Goal: Information Seeking & Learning: Learn about a topic

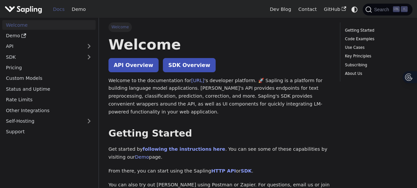
scroll to position [4, 0]
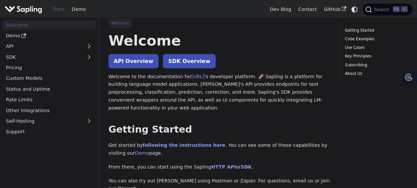
click at [12, 29] on link "Welcome" at bounding box center [48, 25] width 93 height 10
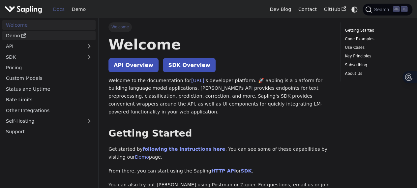
click at [14, 35] on link "Demo" at bounding box center [48, 36] width 93 height 10
click at [34, 45] on link "API" at bounding box center [42, 47] width 80 height 10
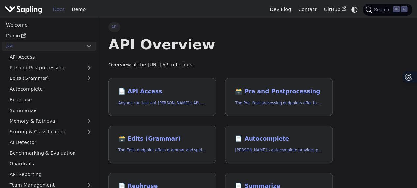
click at [32, 47] on link "API" at bounding box center [42, 47] width 80 height 10
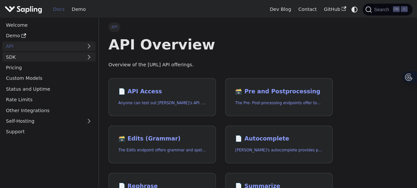
click at [24, 61] on link "SDK" at bounding box center [42, 57] width 80 height 10
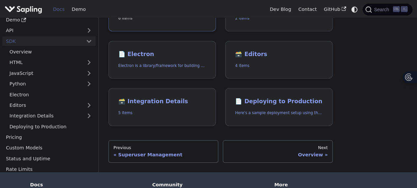
scroll to position [138, 0]
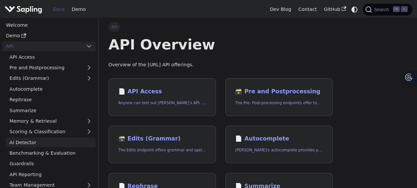
click at [25, 138] on link "AI Detector" at bounding box center [51, 143] width 90 height 10
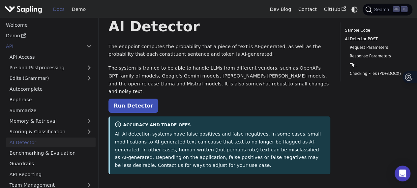
scroll to position [16, 0]
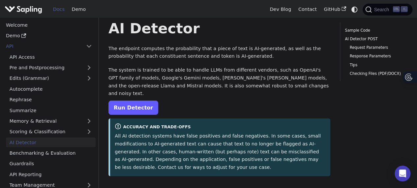
click at [127, 101] on link "Run Detector" at bounding box center [133, 108] width 50 height 14
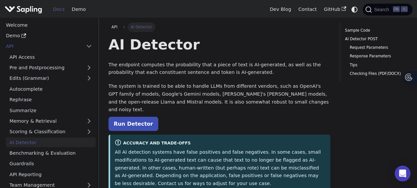
click at [250, 99] on p "The system is trained to be able to handle LLMs from different vendors, such as…" at bounding box center [219, 97] width 222 height 31
click at [251, 103] on p "The system is trained to be able to handle LLMs from different vendors, such as…" at bounding box center [219, 97] width 222 height 31
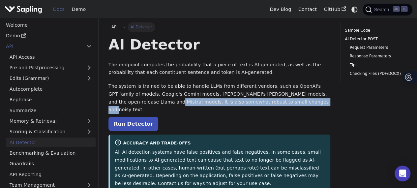
drag, startPoint x: 250, startPoint y: 103, endPoint x: 112, endPoint y: 93, distance: 137.6
click at [112, 93] on p "The system is trained to be able to handle LLMs from different vendors, such as…" at bounding box center [219, 97] width 222 height 31
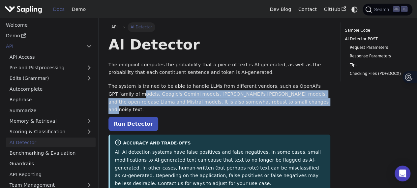
scroll to position [0, 2]
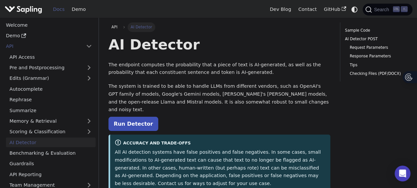
click at [126, 67] on p "The endpoint computes the probability that a piece of text is AI-generated, as …" at bounding box center [219, 69] width 222 height 16
click at [176, 75] on p "The endpoint computes the probability that a piece of text is AI-generated, as …" at bounding box center [219, 69] width 222 height 16
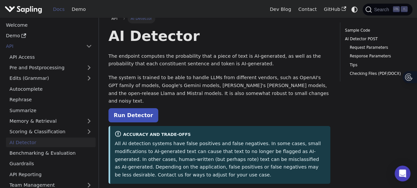
scroll to position [2, 2]
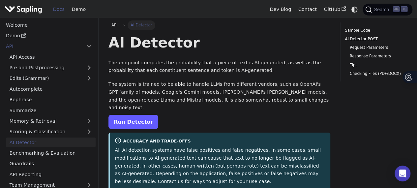
click at [137, 115] on link "Run Detector" at bounding box center [133, 122] width 50 height 14
